Goal: Task Accomplishment & Management: Manage account settings

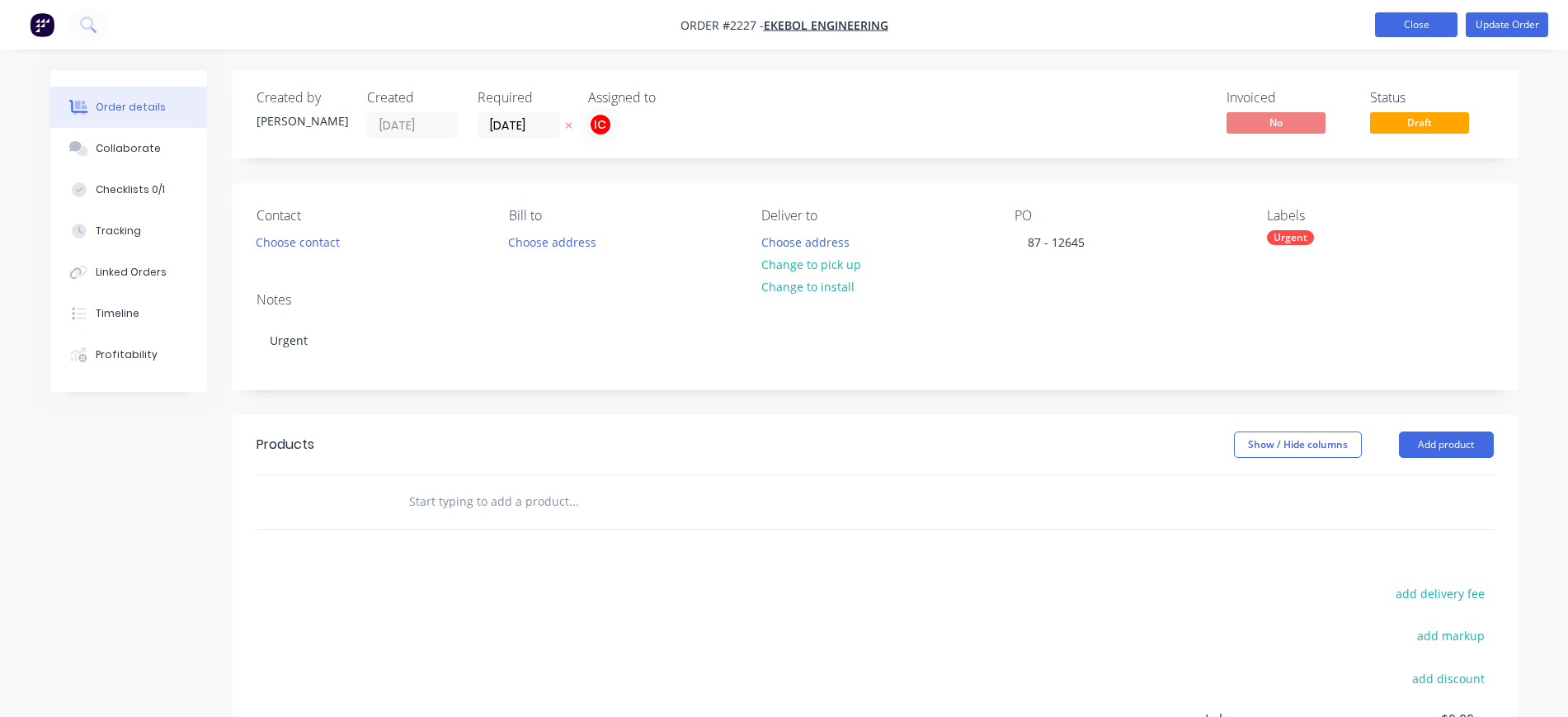
click at [1428, 17] on button "Close" at bounding box center [1416, 25] width 82 height 25
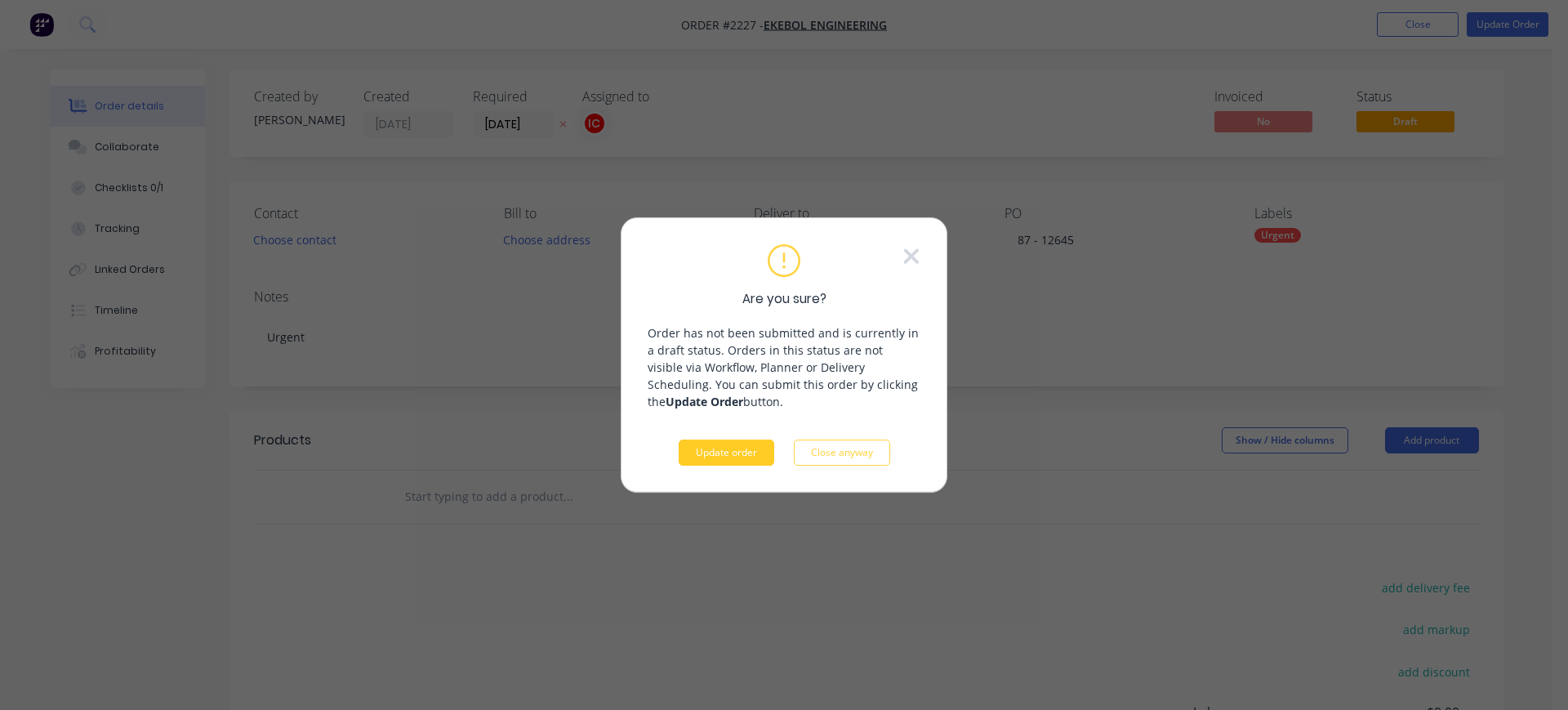
click at [744, 456] on button "Update order" at bounding box center [725, 453] width 95 height 26
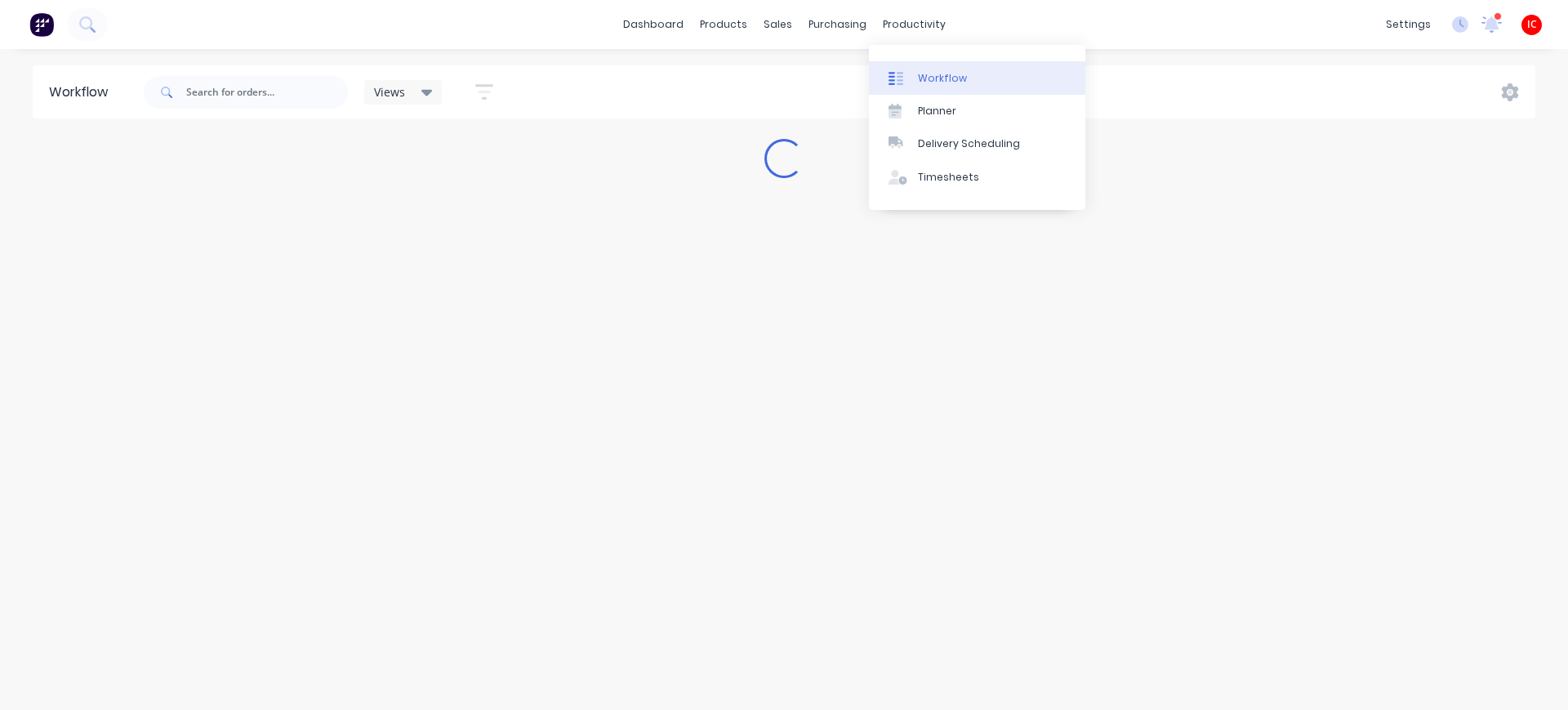
click at [938, 84] on div "Workflow" at bounding box center [942, 78] width 49 height 15
click at [263, 93] on input "text" at bounding box center [267, 92] width 162 height 32
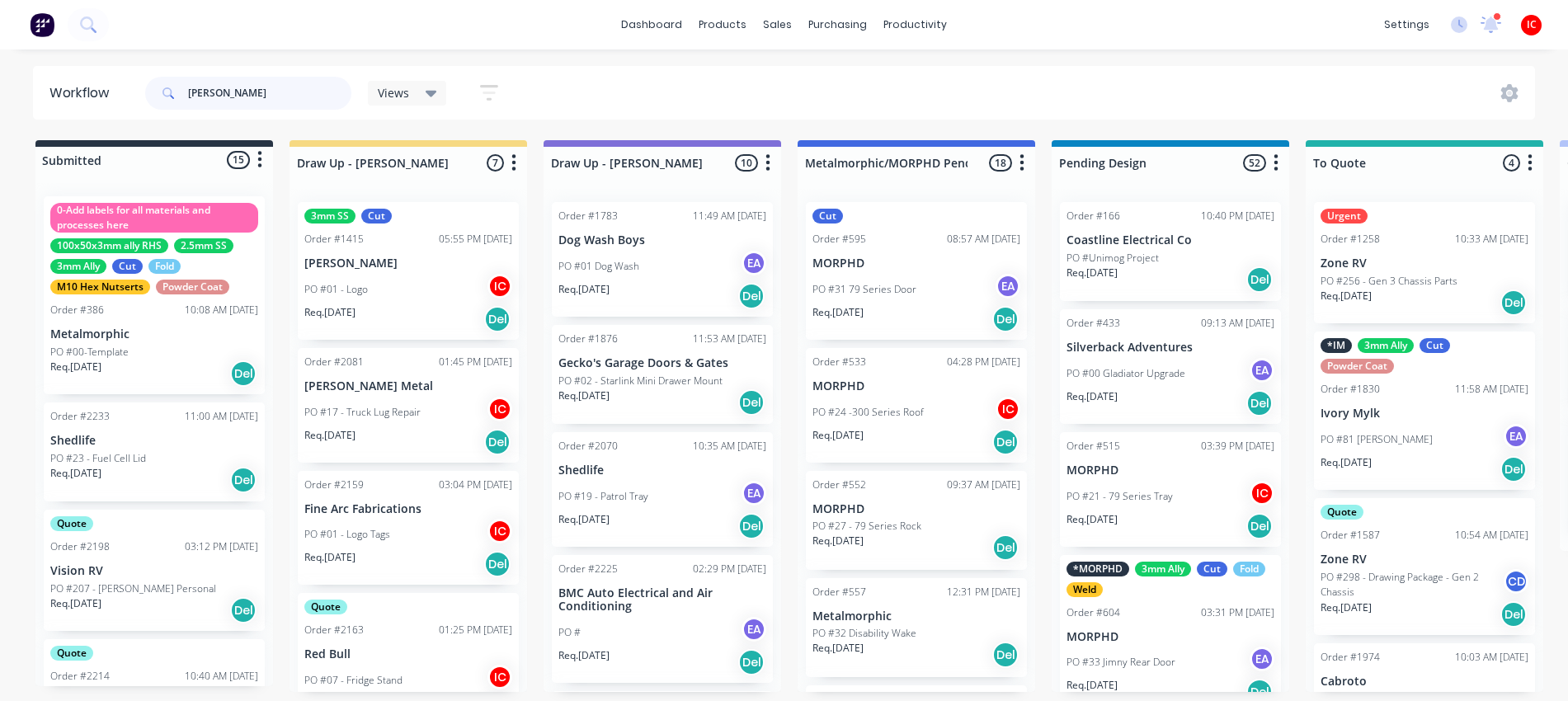
click at [242, 94] on input "[PERSON_NAME]" at bounding box center [269, 93] width 163 height 33
type input "b"
type input "manufact"
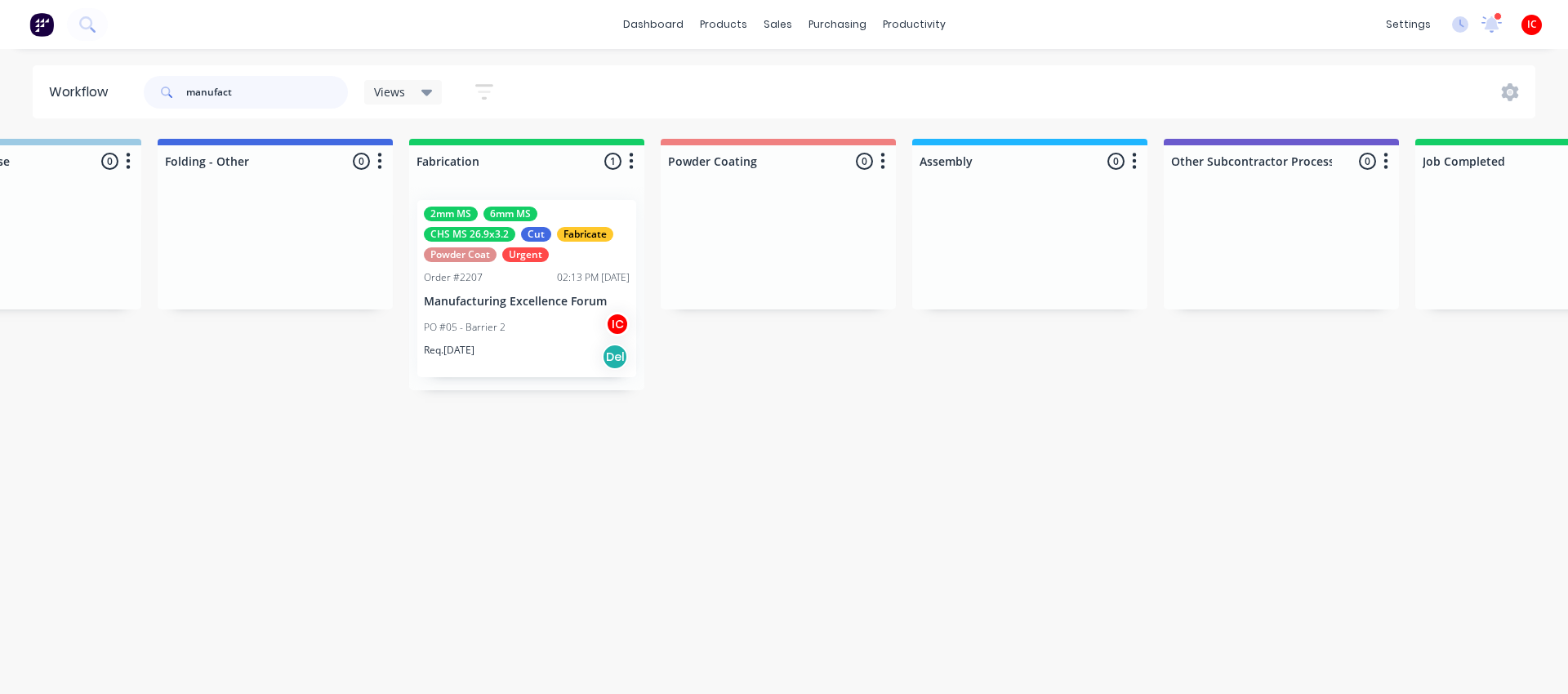
scroll to position [0, 4004]
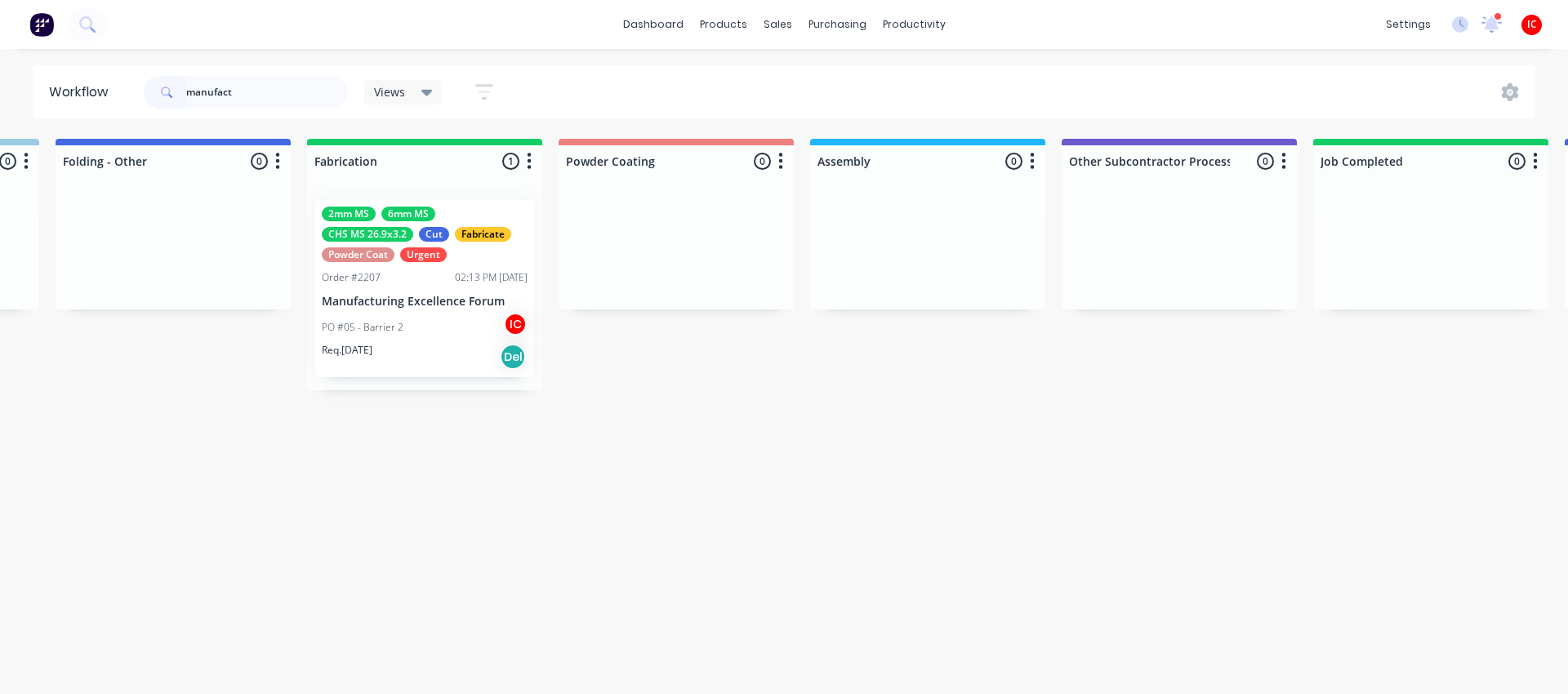
click at [438, 355] on div "Req. [DATE] Del" at bounding box center [424, 357] width 205 height 28
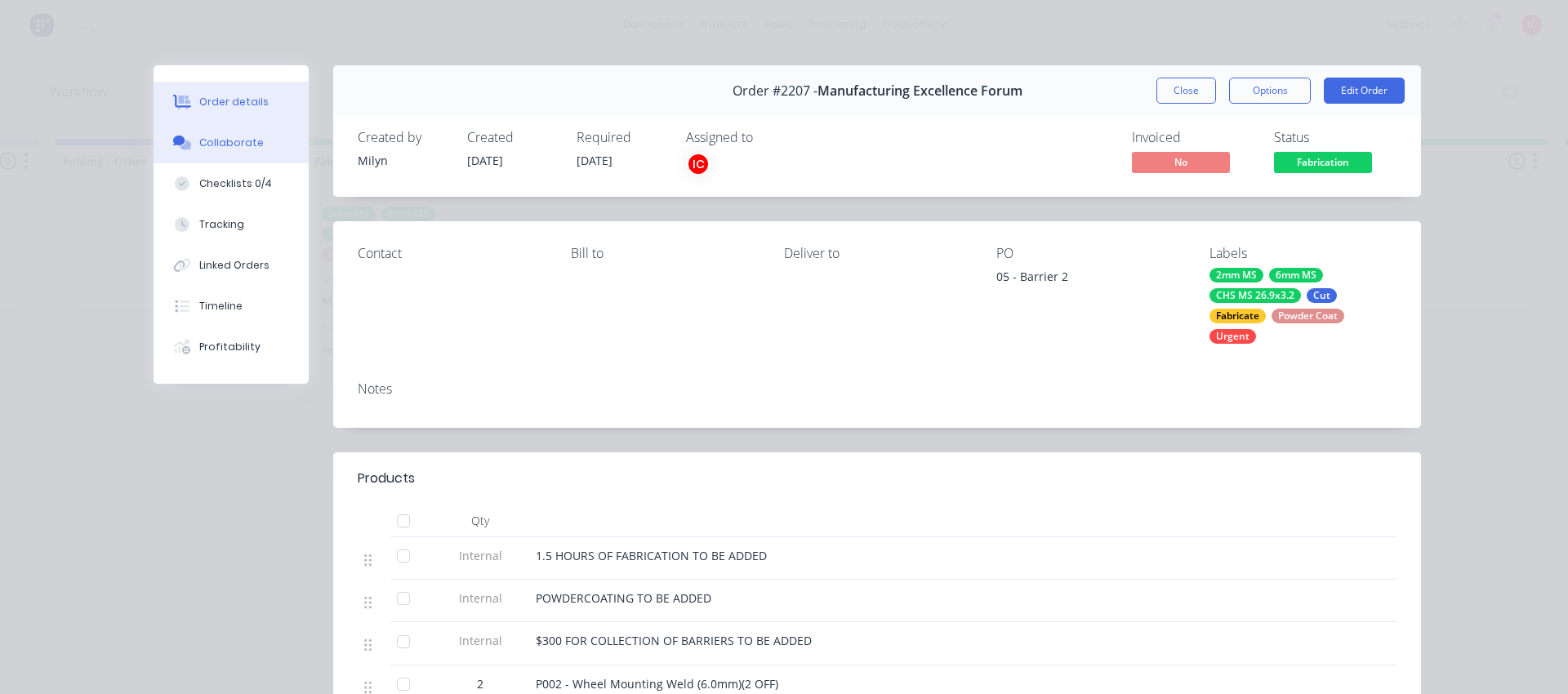
click at [228, 143] on div "Collaborate" at bounding box center [232, 142] width 65 height 15
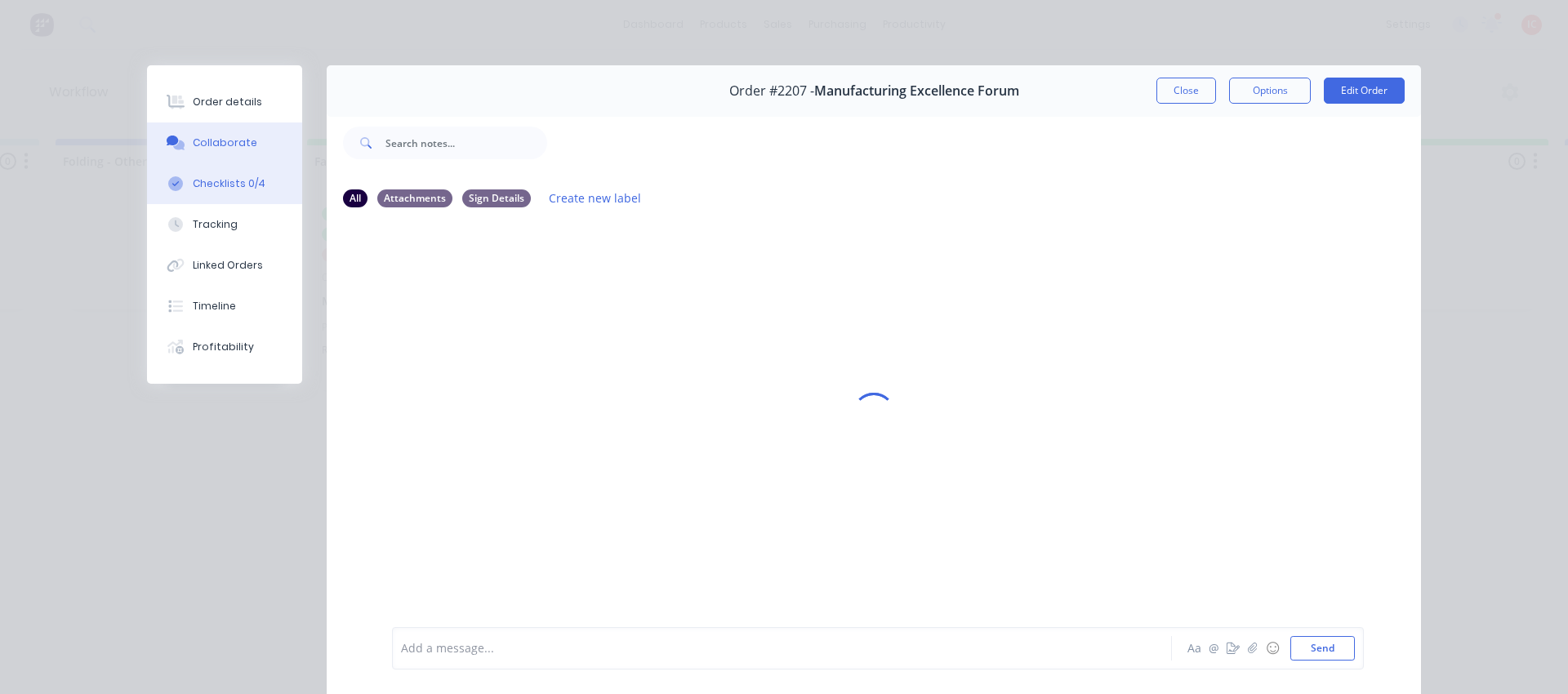
click at [227, 183] on div "Checklists 0/4" at bounding box center [229, 184] width 73 height 15
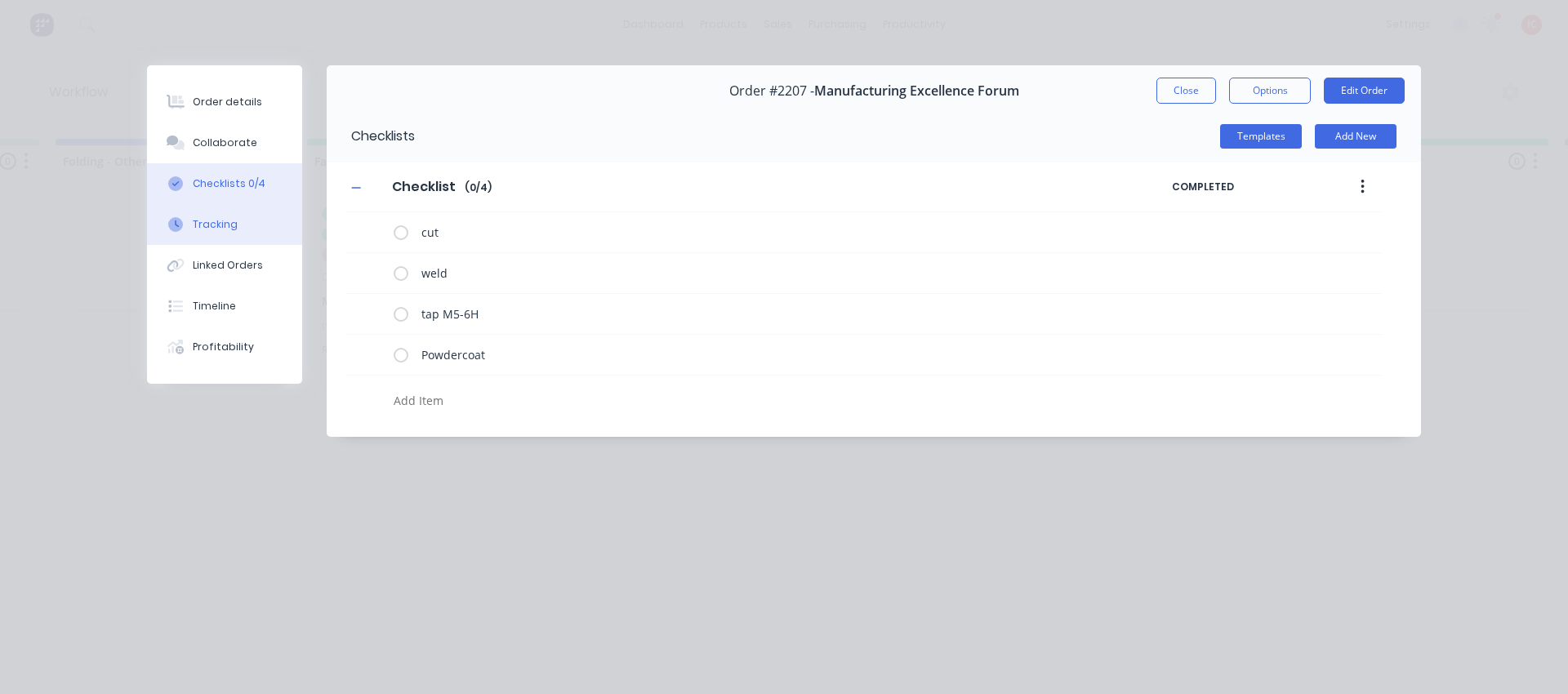
click at [231, 233] on button "Tracking" at bounding box center [225, 225] width 156 height 41
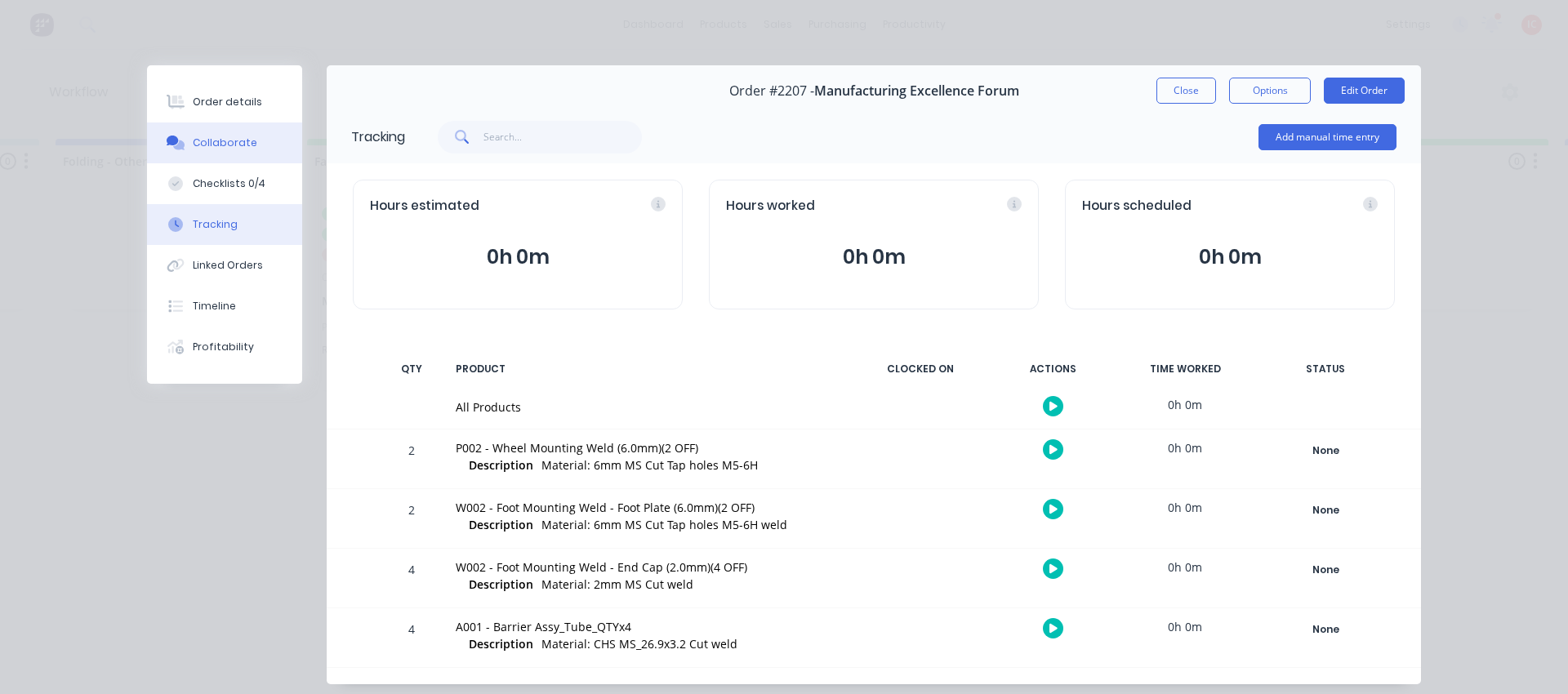
click at [230, 146] on div "Collaborate" at bounding box center [225, 142] width 65 height 15
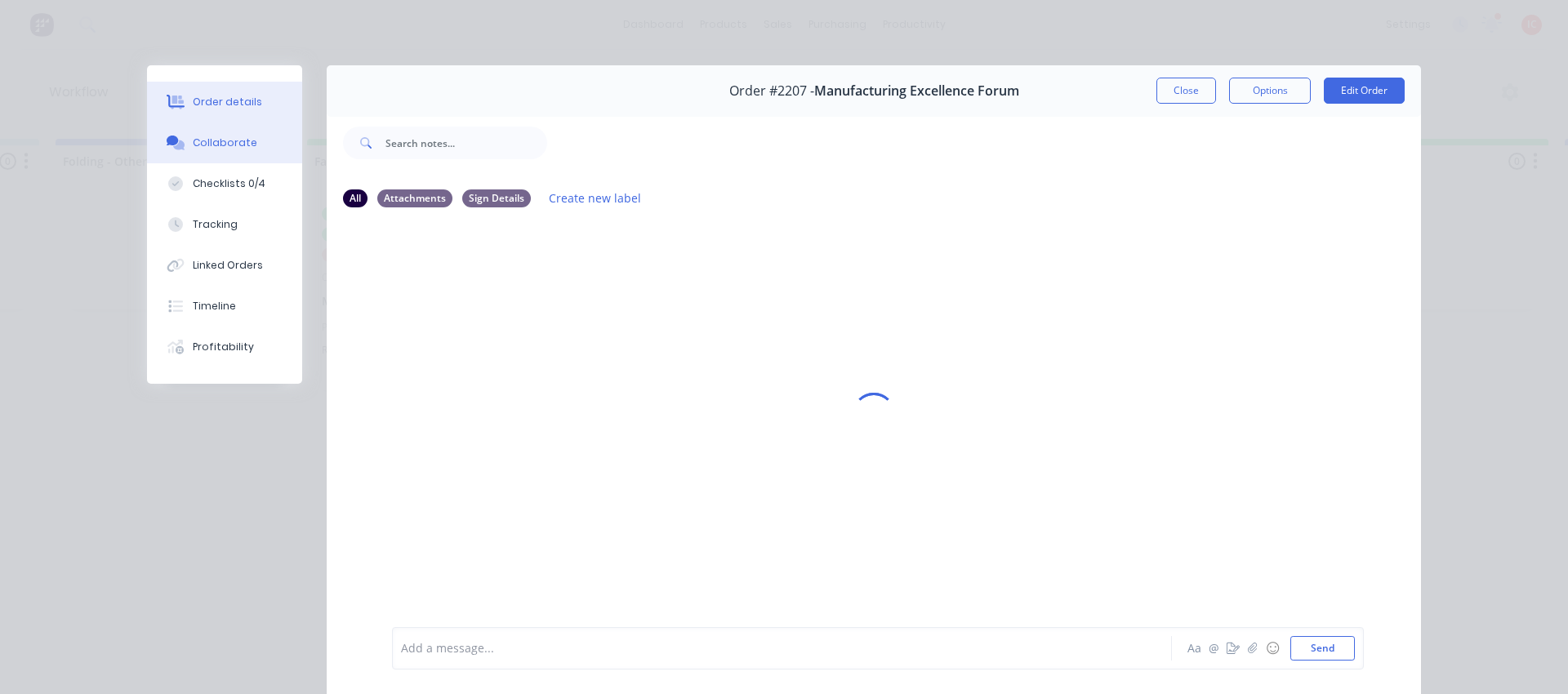
click at [223, 96] on div "Order details" at bounding box center [227, 101] width 69 height 15
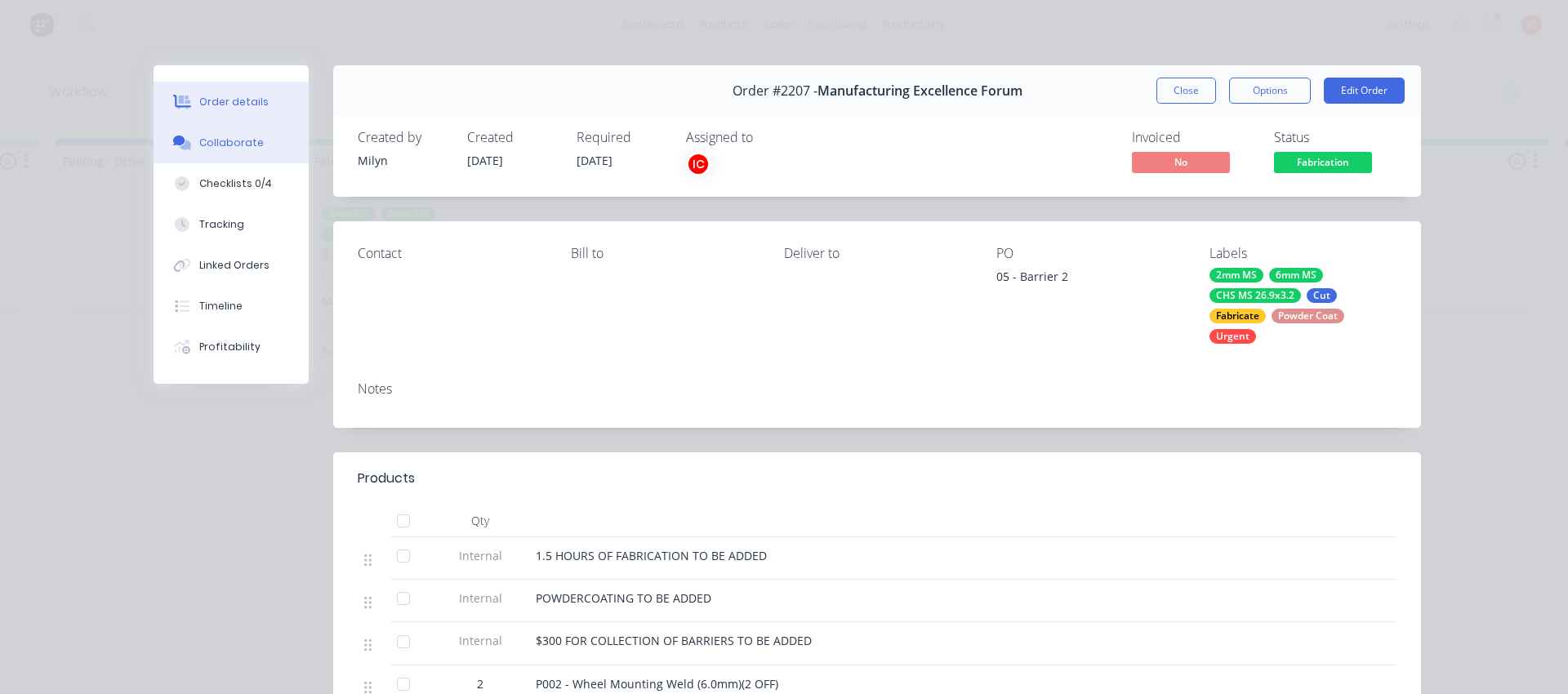
click at [229, 142] on div "Collaborate" at bounding box center [232, 142] width 65 height 15
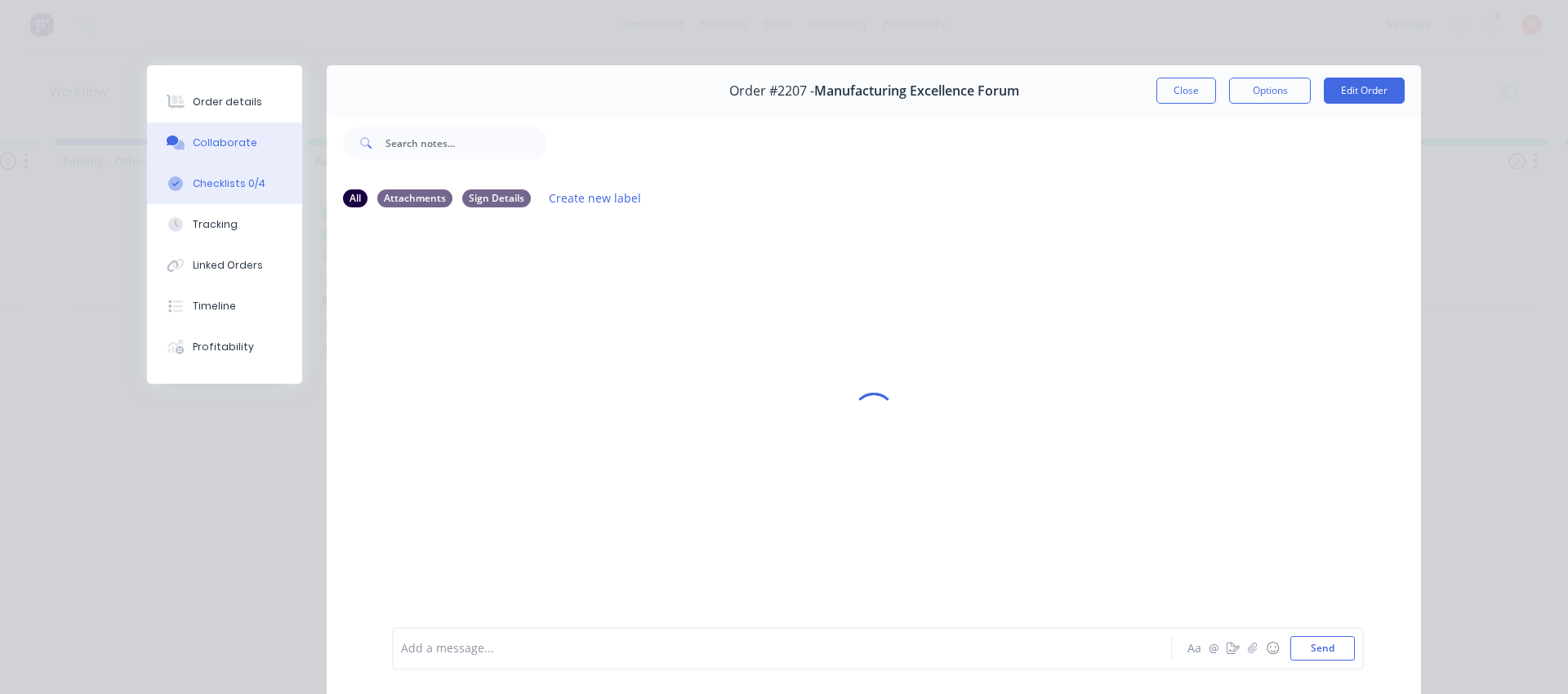
click at [232, 183] on div "Checklists 0/4" at bounding box center [229, 184] width 73 height 15
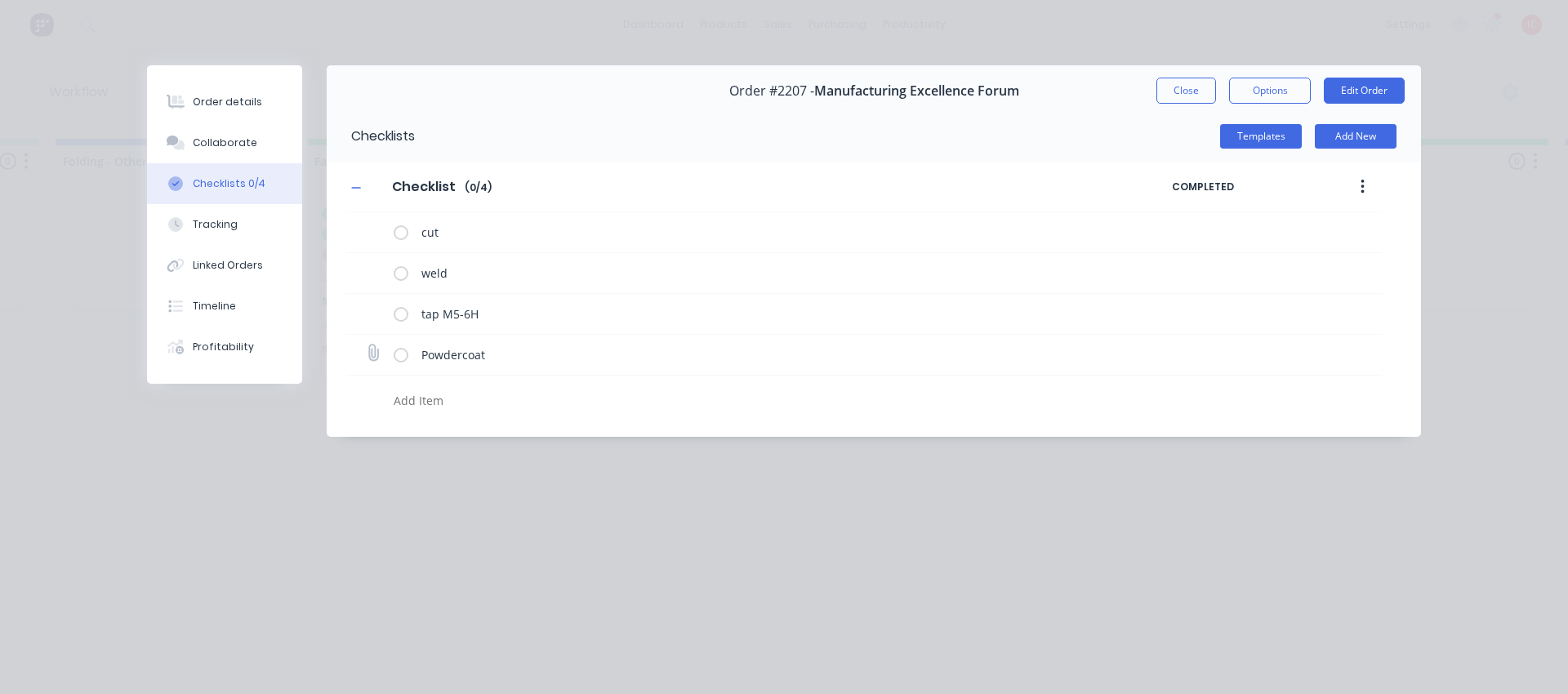
click at [372, 358] on icon at bounding box center [372, 353] width 22 height 22
click at [366, 345] on input "file" at bounding box center [366, 345] width 0 height 0
click at [227, 139] on div "Collaborate" at bounding box center [225, 142] width 65 height 15
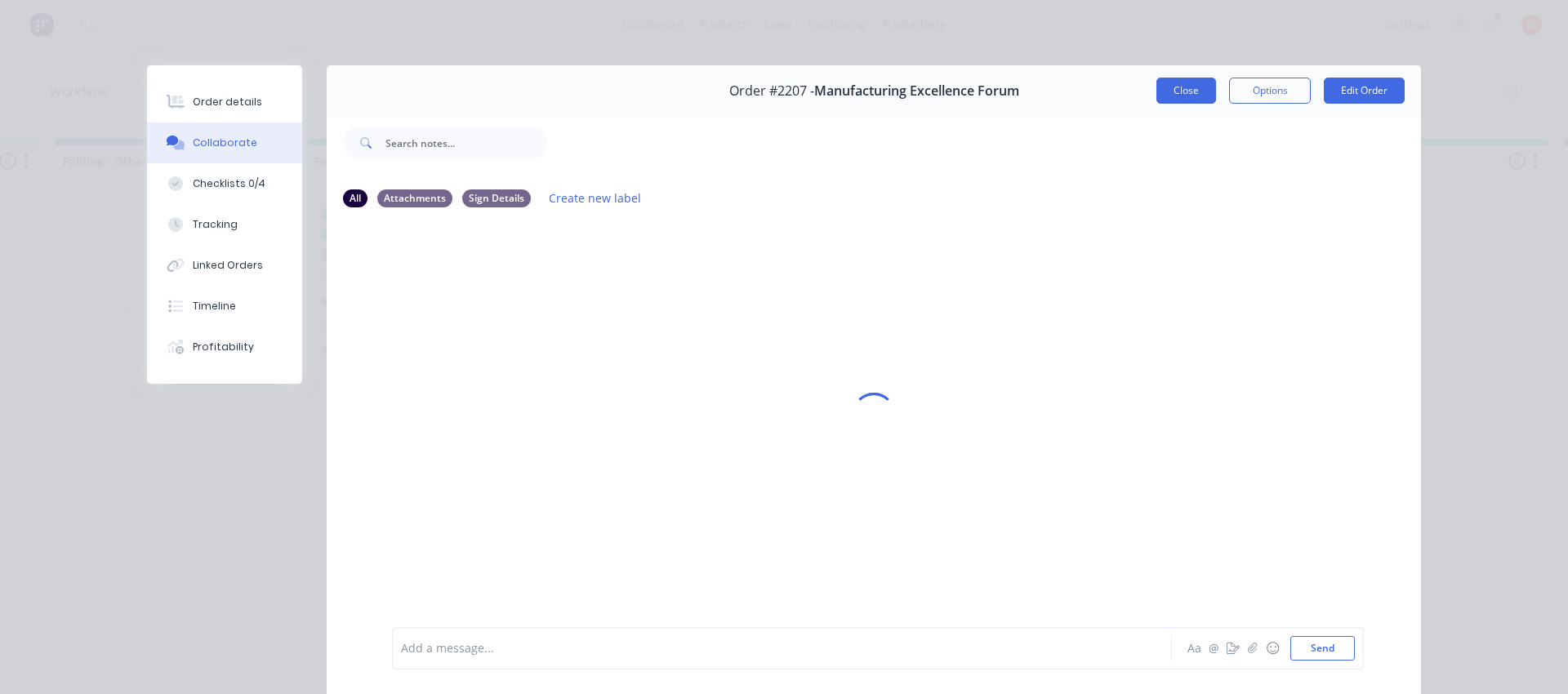
click at [1190, 89] on button "Close" at bounding box center [1186, 91] width 59 height 26
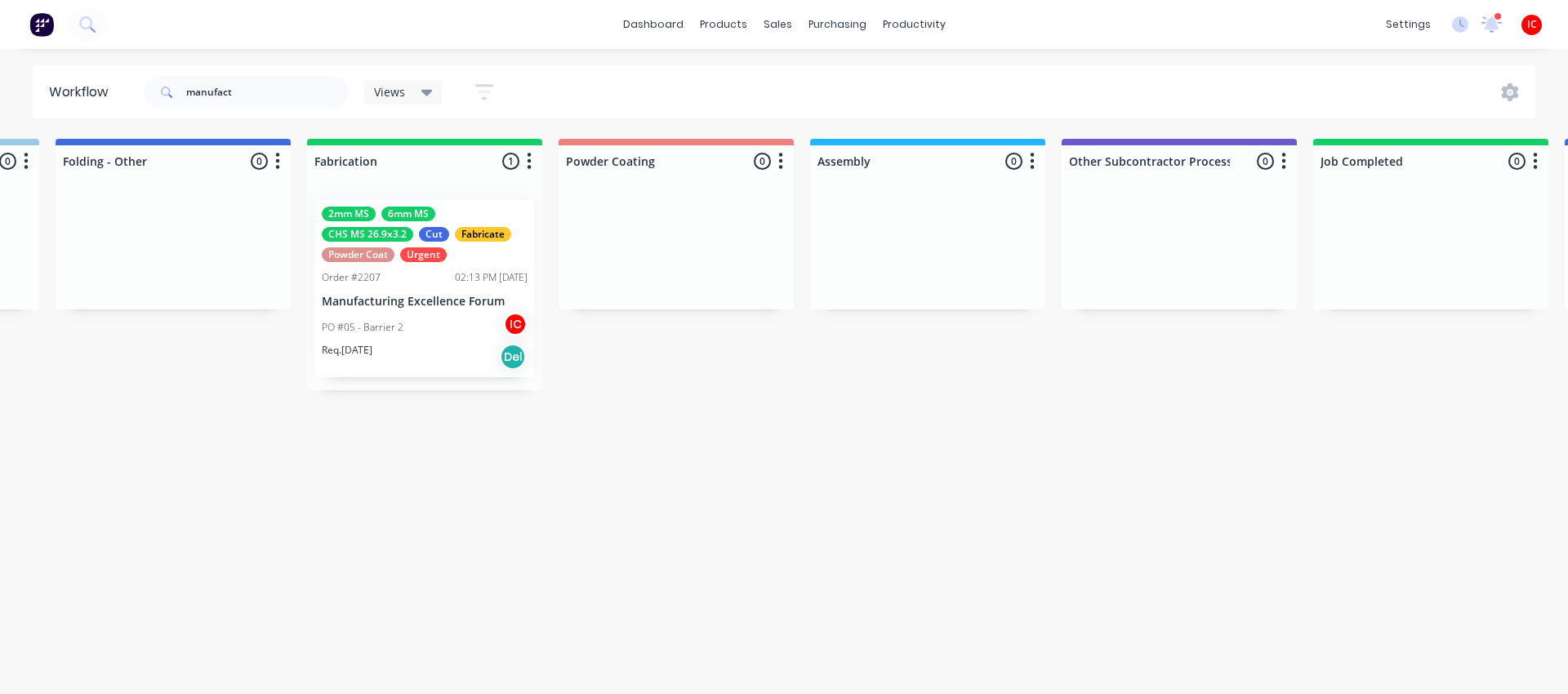
click at [475, 340] on div "PO #05 - Barrier 2 IC" at bounding box center [424, 328] width 205 height 31
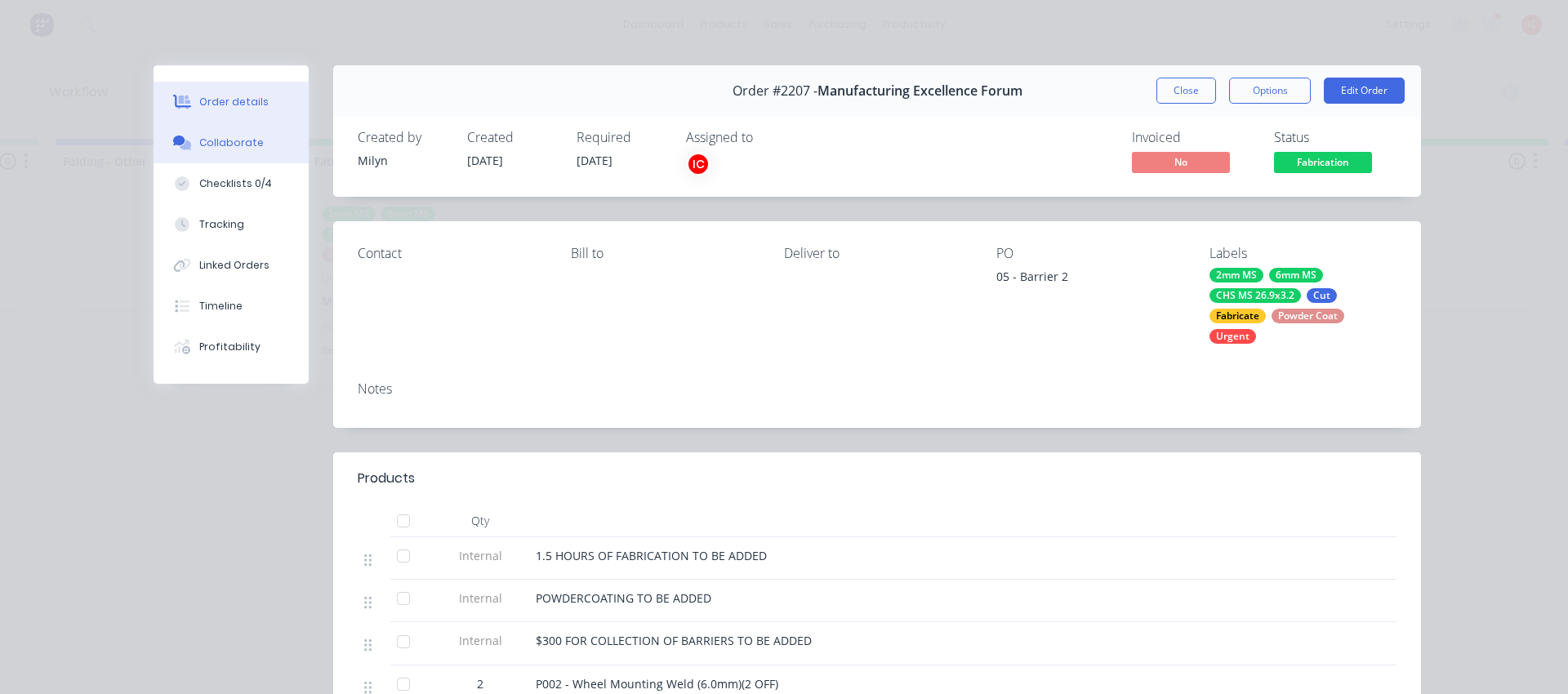
click at [230, 143] on div "Collaborate" at bounding box center [232, 142] width 65 height 15
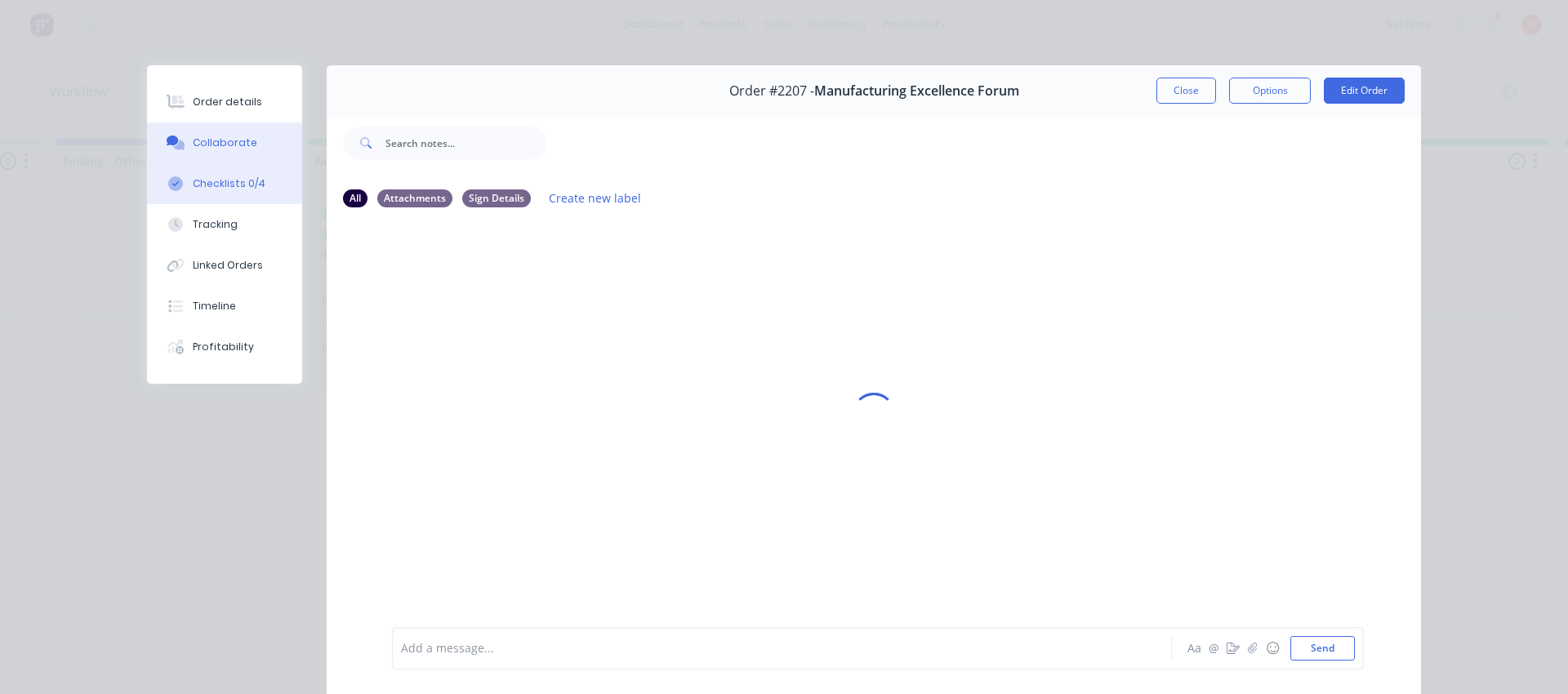
click at [219, 183] on div "Checklists 0/4" at bounding box center [229, 184] width 73 height 15
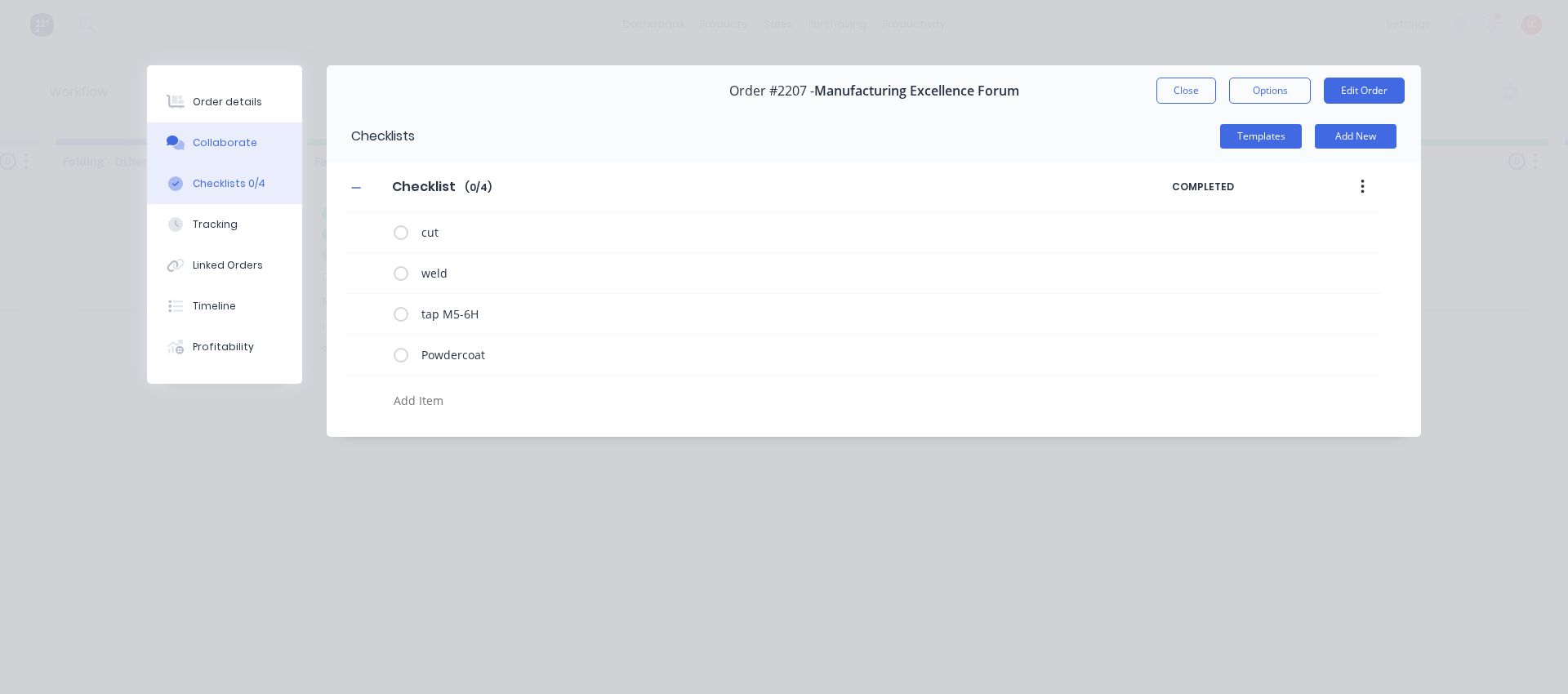
click at [206, 135] on div "Collaborate" at bounding box center [225, 142] width 65 height 15
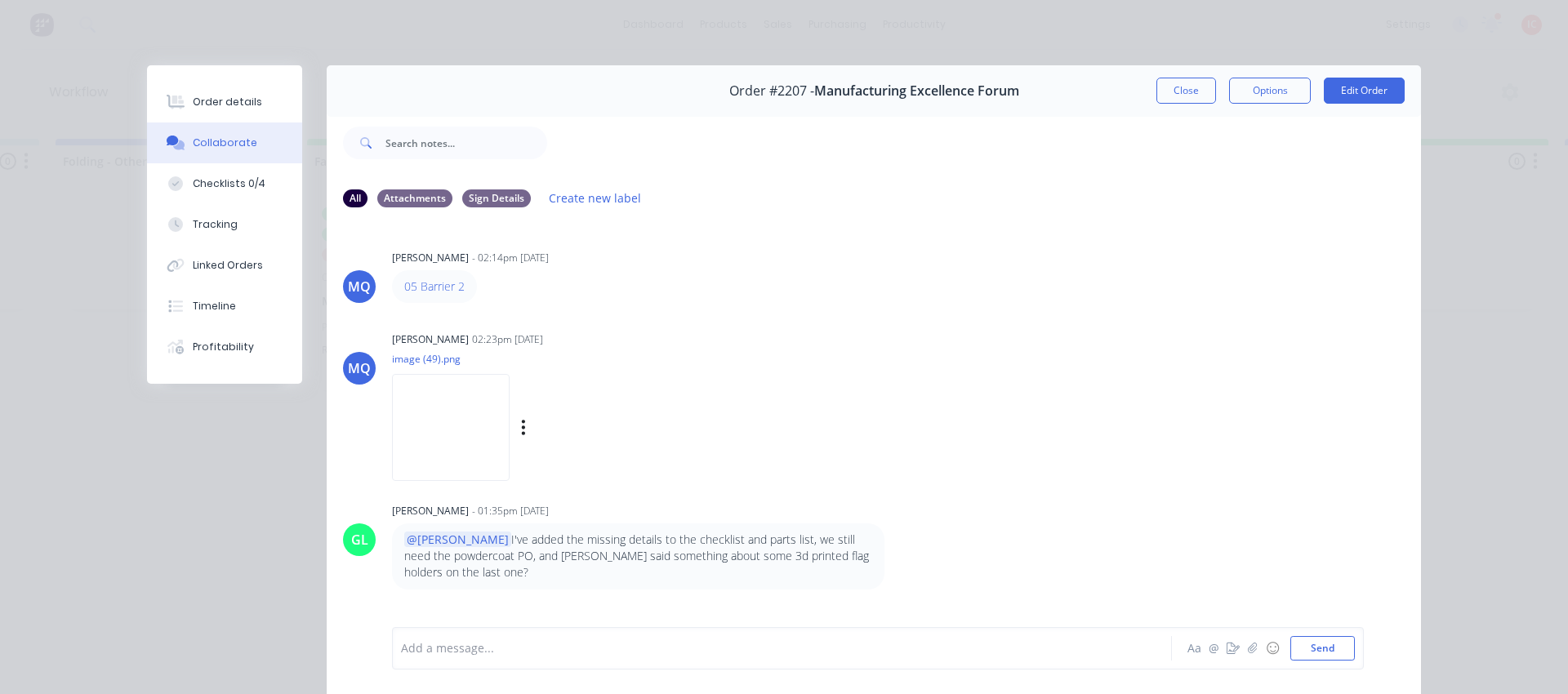
scroll to position [90, 0]
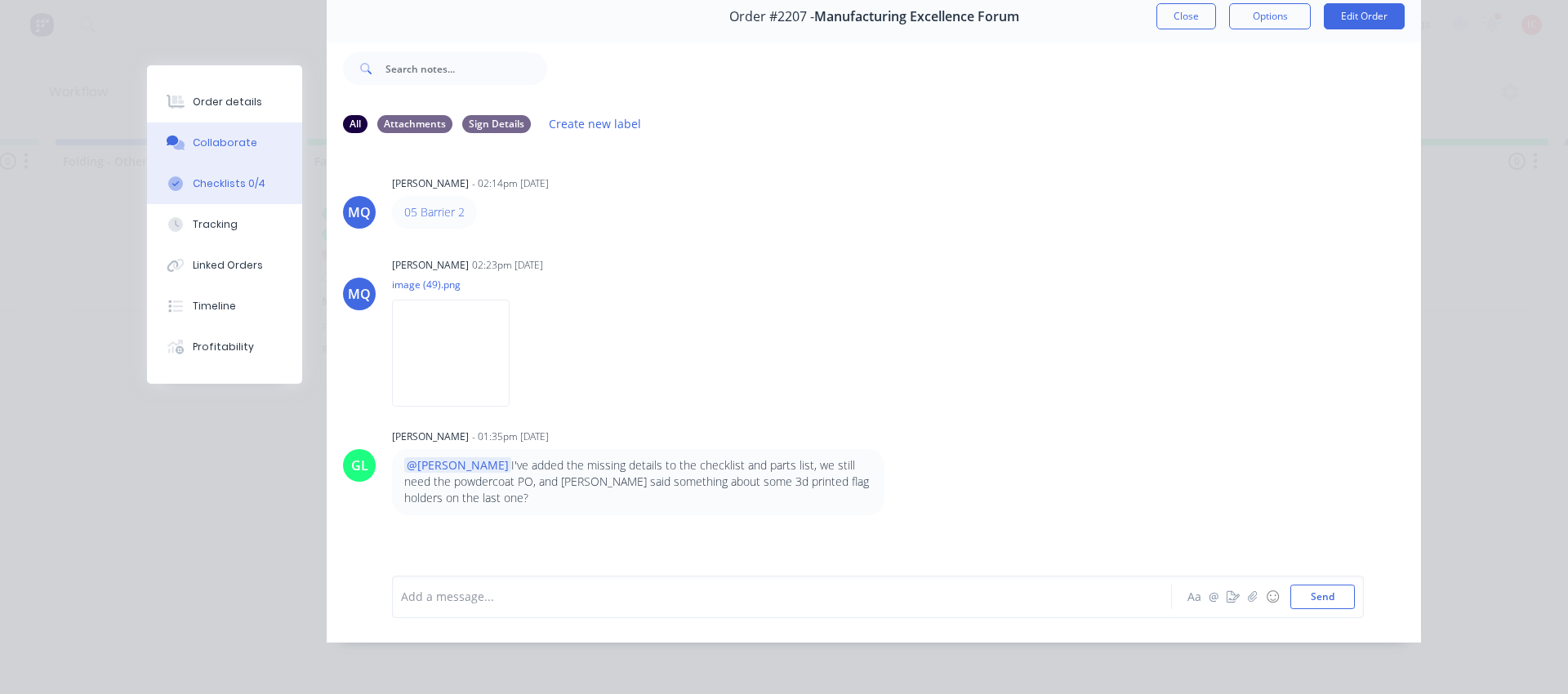
click at [193, 187] on div "Checklists 0/4" at bounding box center [229, 184] width 73 height 15
type textarea "x"
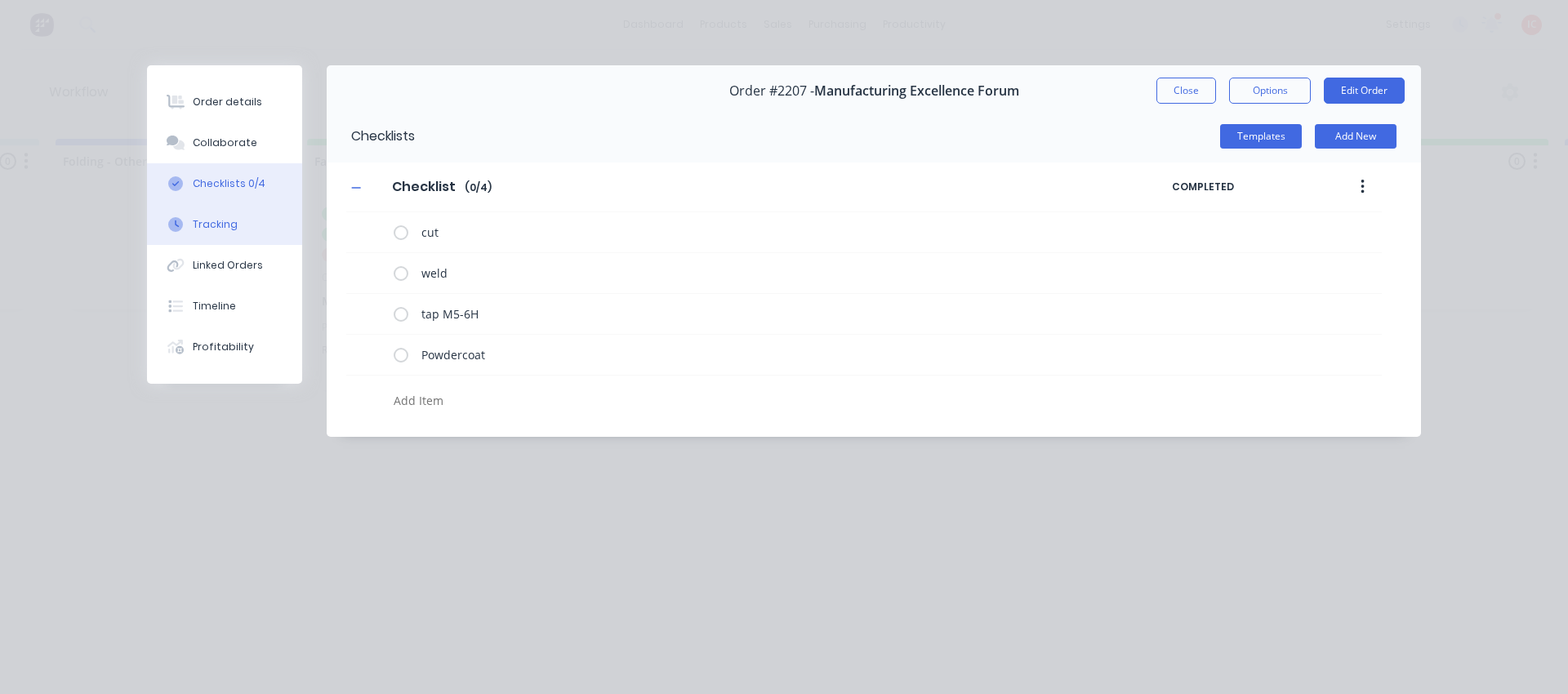
click at [212, 215] on button "Tracking" at bounding box center [225, 225] width 156 height 41
